Goal: Transaction & Acquisition: Purchase product/service

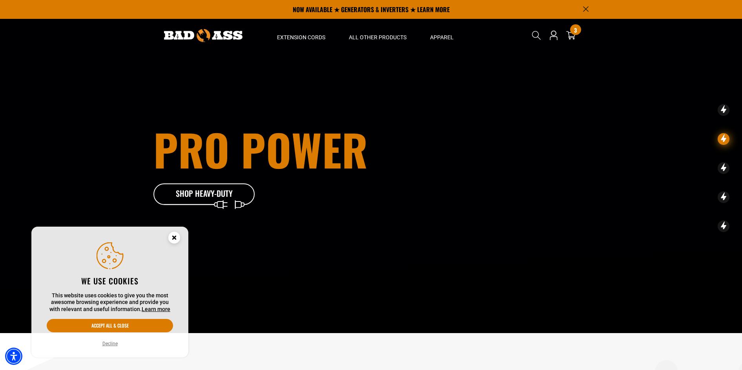
click at [108, 344] on button "Decline" at bounding box center [110, 343] width 20 height 8
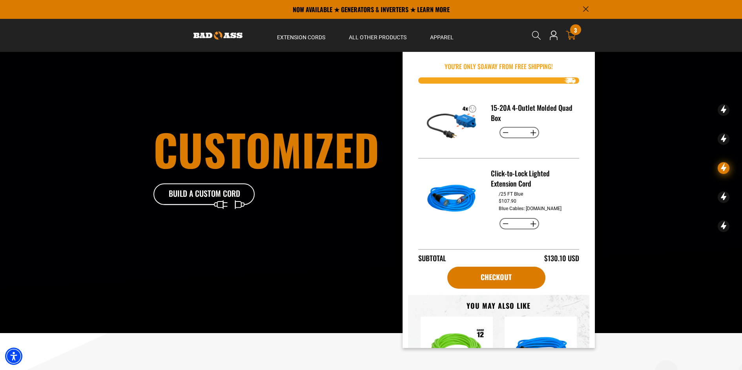
click at [572, 36] on icon at bounding box center [571, 35] width 10 height 9
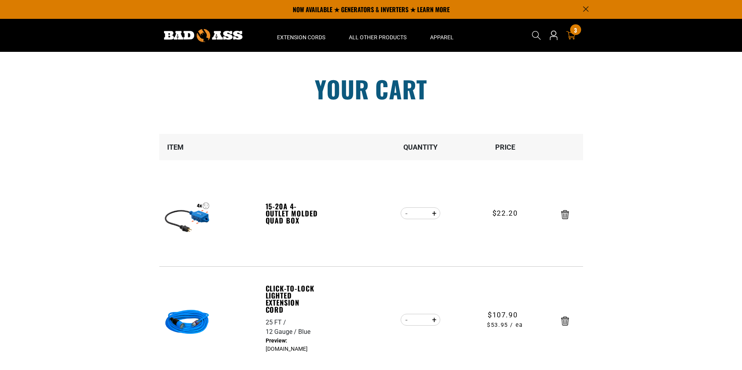
scroll to position [49, 0]
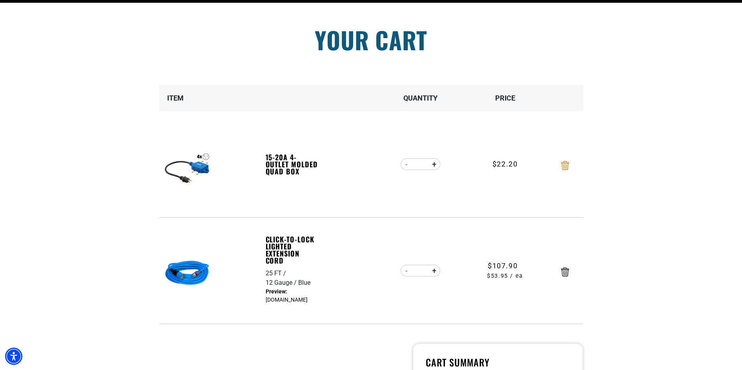
click at [565, 165] on icon "Remove 15-20A 4-Outlet Molded Quad Box" at bounding box center [565, 165] width 8 height 9
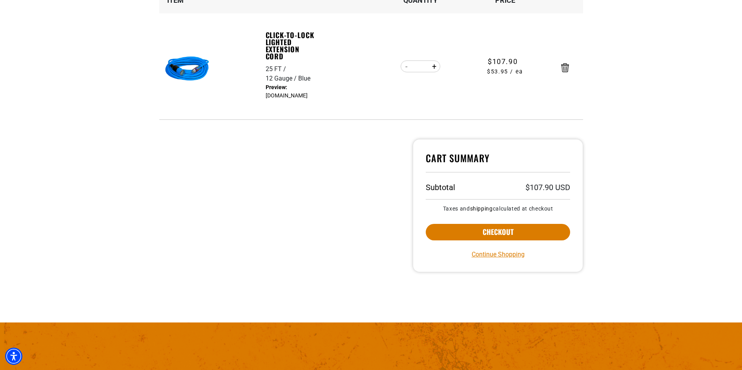
scroll to position [147, 0]
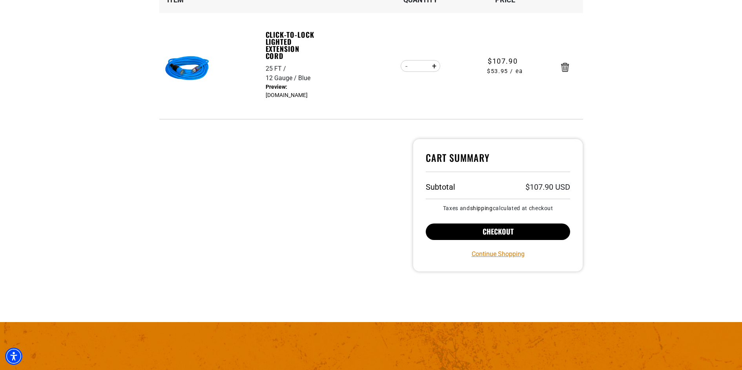
click at [506, 229] on button "Checkout" at bounding box center [498, 231] width 145 height 16
